Goal: Task Accomplishment & Management: Manage account settings

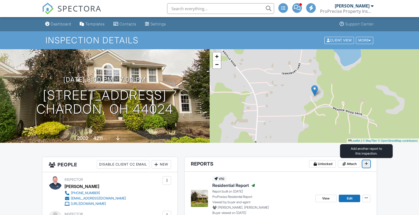
click at [363, 163] on span at bounding box center [365, 163] width 5 height 5
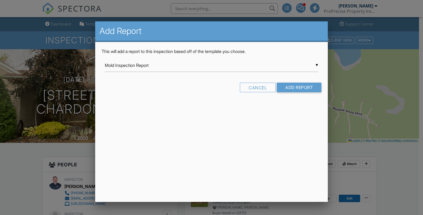
click at [317, 65] on input "Mold Inspection Report" at bounding box center [211, 65] width 213 height 13
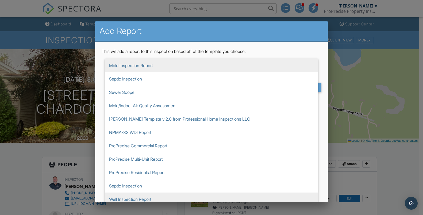
click at [155, 199] on span "Well Inspection Report" at bounding box center [211, 198] width 213 height 13
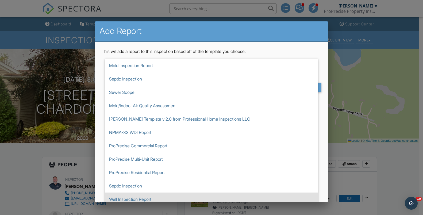
type input "Well Inspection Report"
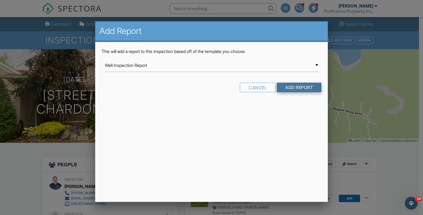
click at [295, 86] on input "Add Report" at bounding box center [299, 88] width 45 height 10
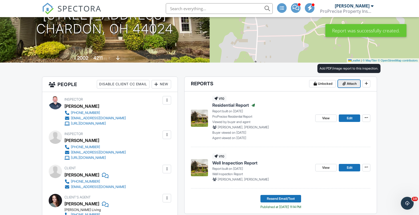
click at [345, 84] on icon at bounding box center [343, 84] width 3 height 4
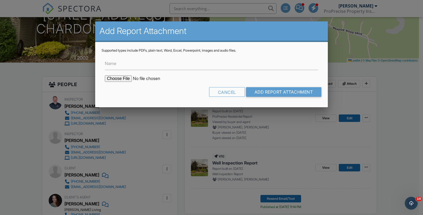
click at [119, 80] on input "file" at bounding box center [150, 78] width 91 height 6
click at [125, 77] on input "file" at bounding box center [150, 78] width 91 height 6
type input "C:\fakepath\Meadowwood Well records.pdf"
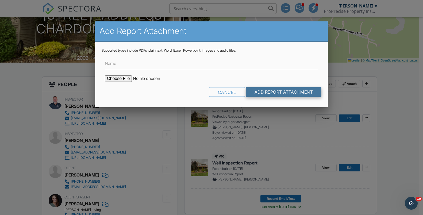
click at [266, 92] on input "Add Report Attachment" at bounding box center [284, 92] width 76 height 10
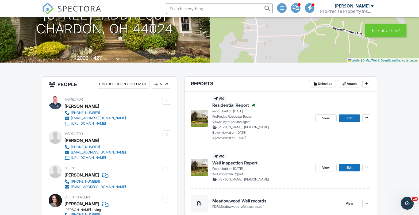
scroll to position [160, 0]
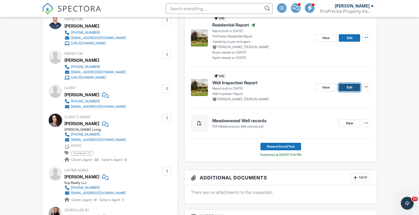
click at [345, 87] on link "Edit" at bounding box center [348, 87] width 21 height 7
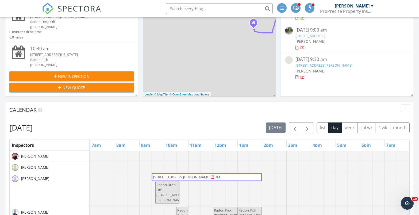
scroll to position [171, 0]
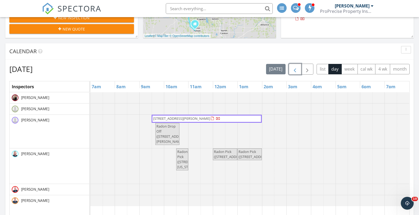
click at [295, 71] on span "button" at bounding box center [294, 69] width 6 height 6
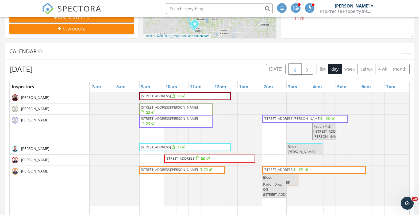
click at [295, 71] on span "button" at bounding box center [294, 69] width 6 height 6
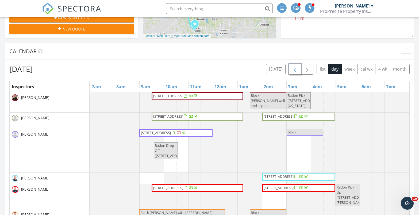
click at [294, 71] on span "button" at bounding box center [294, 69] width 6 height 6
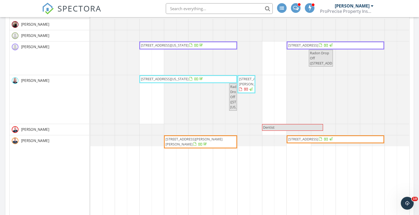
scroll to position [251, 0]
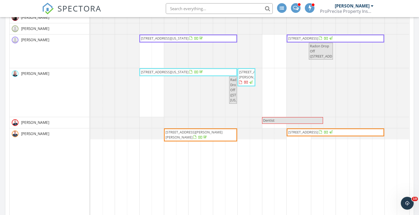
click at [309, 133] on span "13006 Meadowwood Dr, Chardon 44024" at bounding box center [303, 132] width 30 height 5
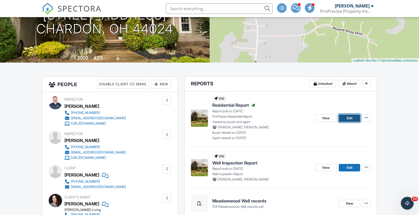
click at [341, 119] on link "Edit" at bounding box center [348, 117] width 21 height 7
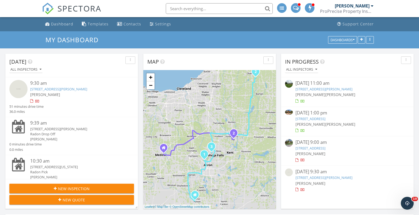
scroll to position [80, 0]
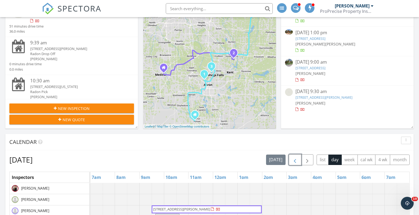
click at [295, 159] on span "button" at bounding box center [294, 160] width 6 height 6
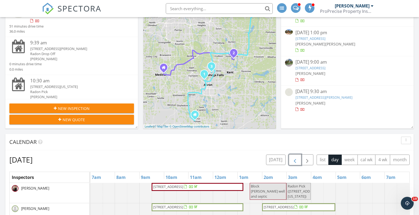
click at [294, 158] on span "button" at bounding box center [294, 160] width 6 height 6
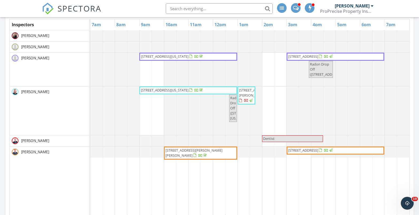
scroll to position [240, 0]
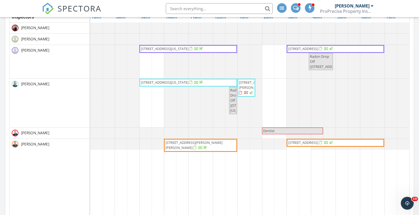
click at [299, 142] on span "13006 Meadowwood Dr, Chardon 44024" at bounding box center [303, 142] width 30 height 5
